Goal: Task Accomplishment & Management: Manage account settings

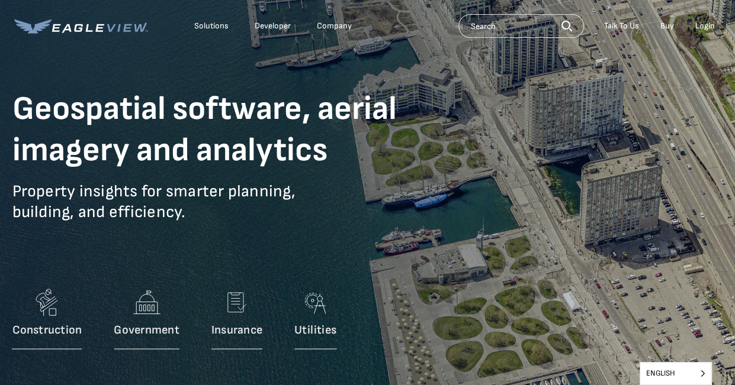
click at [702, 27] on div "Login" at bounding box center [705, 26] width 20 height 11
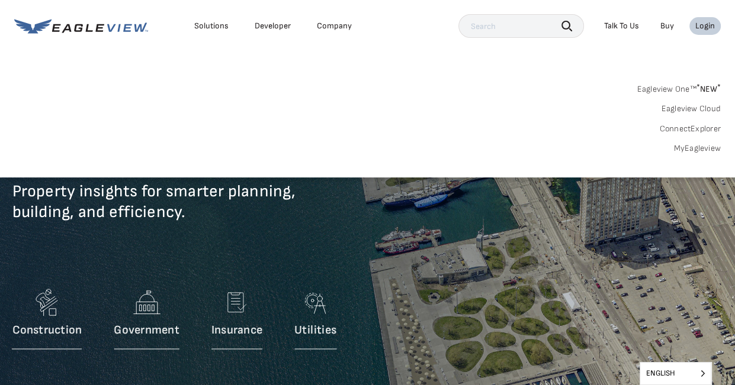
click at [697, 28] on div "Login" at bounding box center [705, 26] width 20 height 11
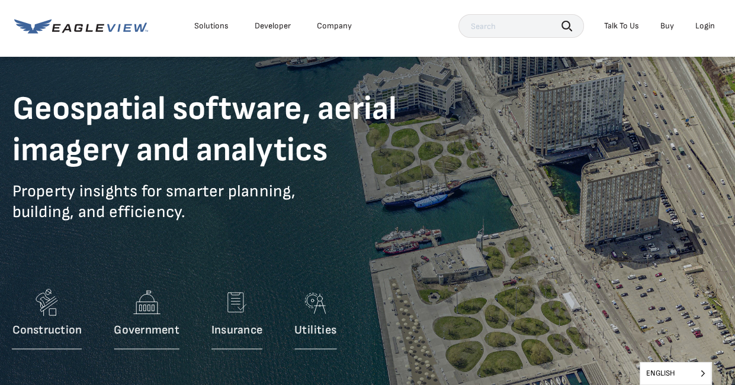
click at [703, 25] on div "Login" at bounding box center [705, 26] width 20 height 11
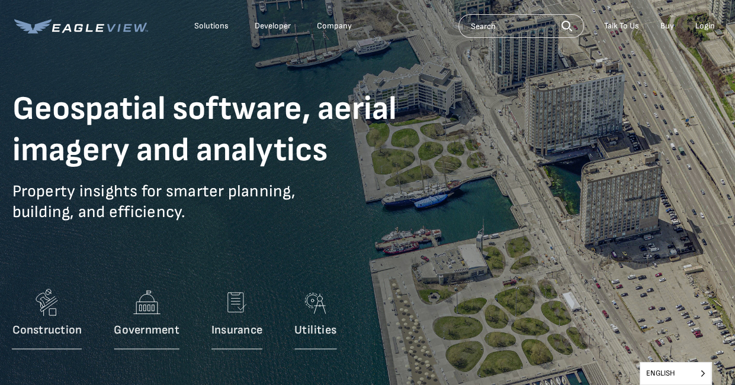
click at [705, 27] on div "Login" at bounding box center [705, 26] width 20 height 11
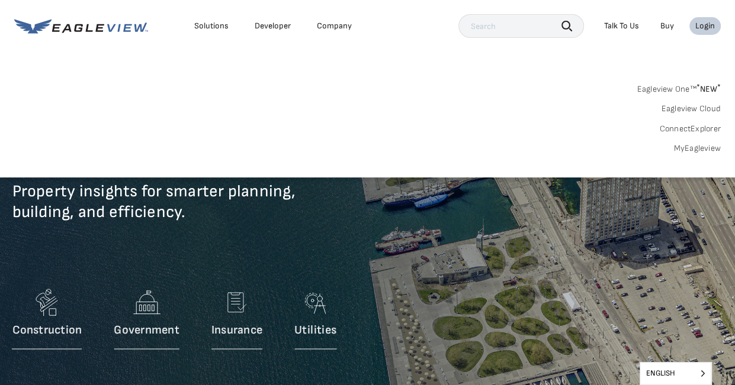
click at [705, 27] on div "Login" at bounding box center [705, 26] width 20 height 11
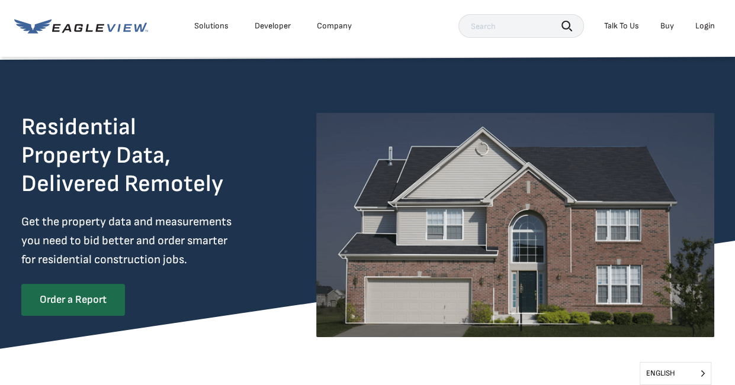
click at [701, 24] on div "Login" at bounding box center [705, 26] width 20 height 11
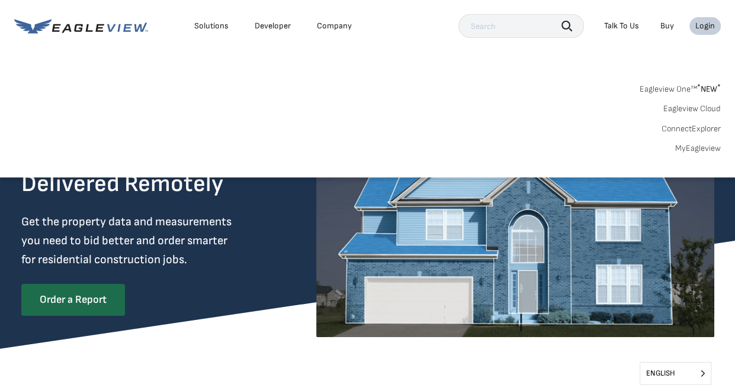
click at [691, 144] on link "MyEagleview" at bounding box center [698, 148] width 46 height 11
